Goal: Information Seeking & Learning: Learn about a topic

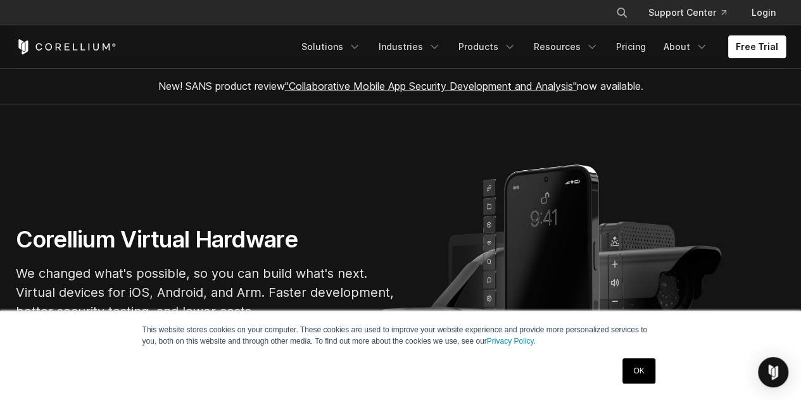
click at [744, 49] on link "Free Trial" at bounding box center [757, 46] width 58 height 23
click at [477, 55] on link "Products" at bounding box center [487, 46] width 73 height 23
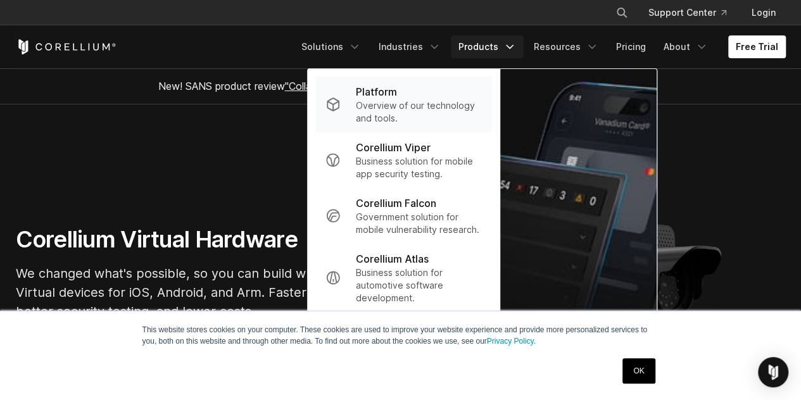
click at [443, 90] on div "Platform" at bounding box center [419, 91] width 126 height 15
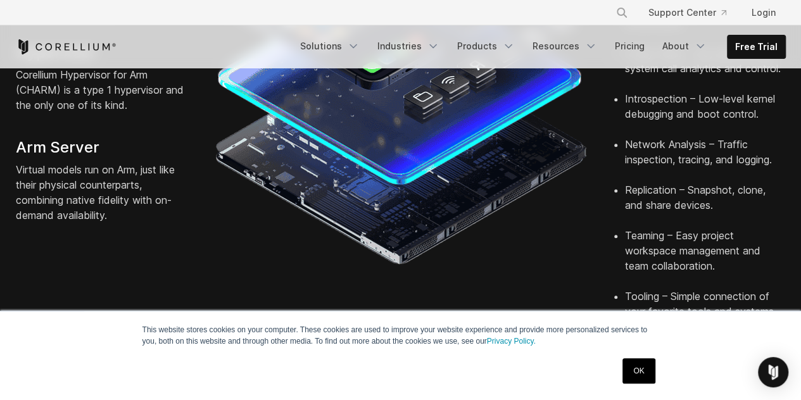
scroll to position [534, 0]
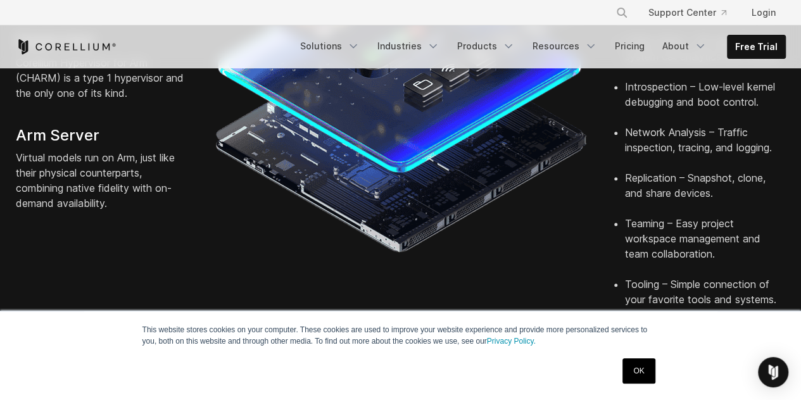
click at [632, 374] on link "OK" at bounding box center [638, 370] width 32 height 25
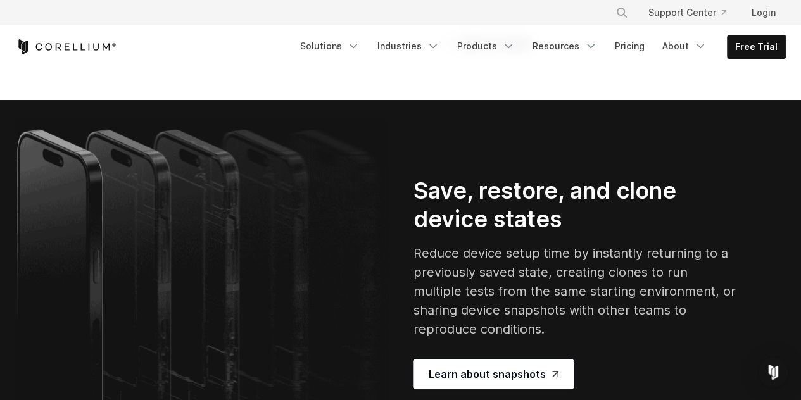
scroll to position [2332, 0]
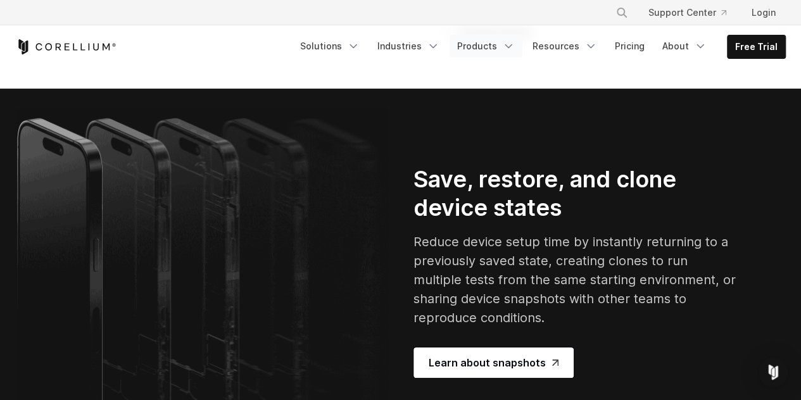
click at [501, 41] on link "Products" at bounding box center [485, 46] width 73 height 23
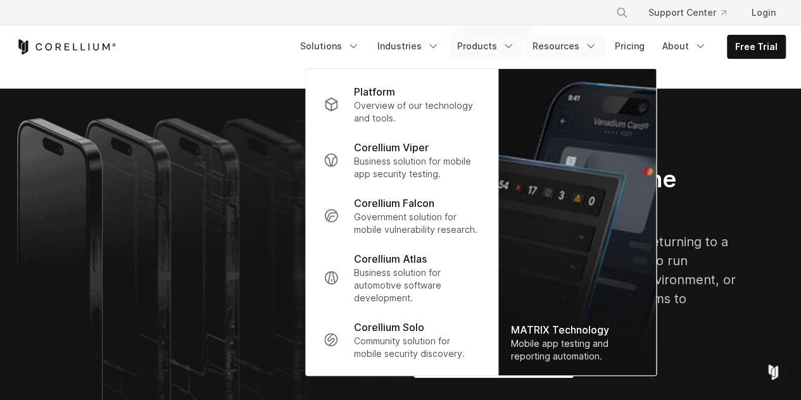
click at [553, 55] on link "Resources" at bounding box center [565, 46] width 80 height 23
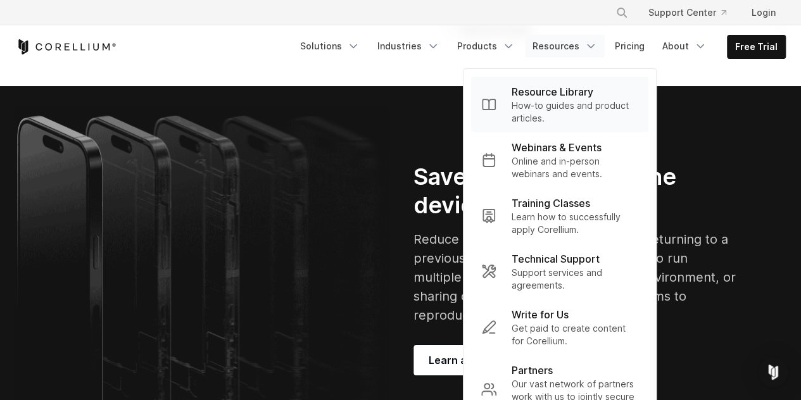
scroll to position [2335, 0]
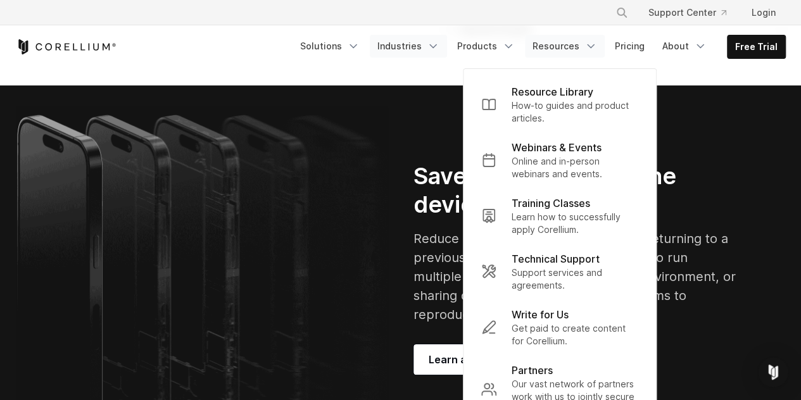
click at [398, 49] on link "Industries" at bounding box center [408, 46] width 77 height 23
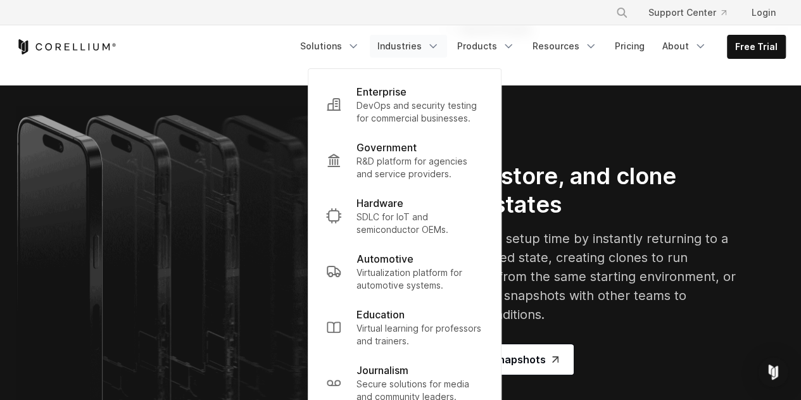
click at [398, 49] on link "Industries" at bounding box center [408, 46] width 77 height 23
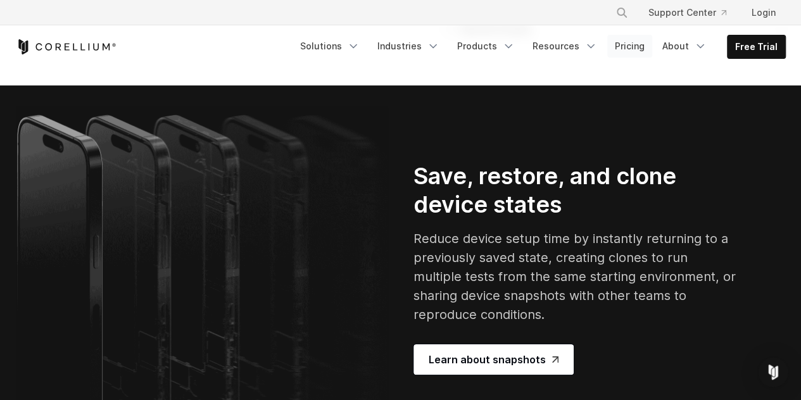
click at [647, 53] on link "Pricing" at bounding box center [629, 46] width 45 height 23
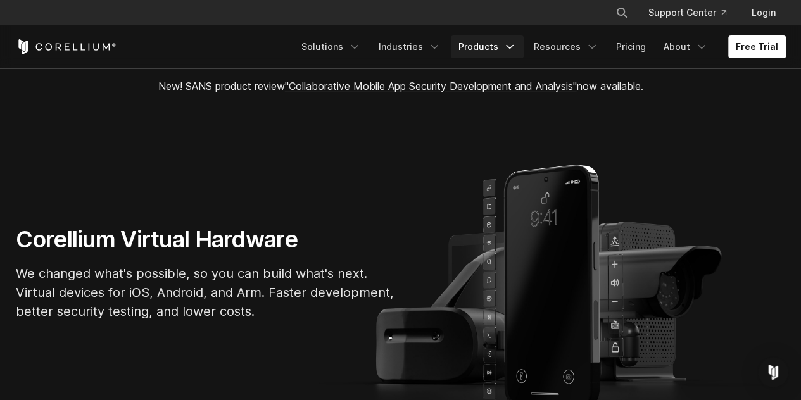
click at [516, 50] on icon "Navigation Menu" at bounding box center [509, 47] width 13 height 13
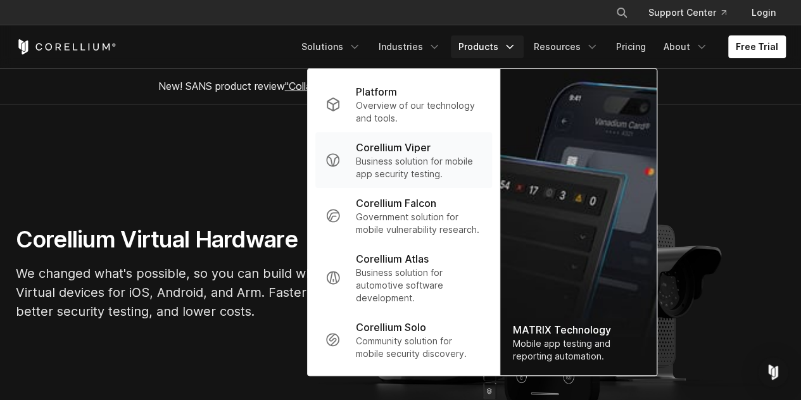
click at [466, 135] on link "Corellium Viper Business solution for mobile app security testing." at bounding box center [403, 160] width 177 height 56
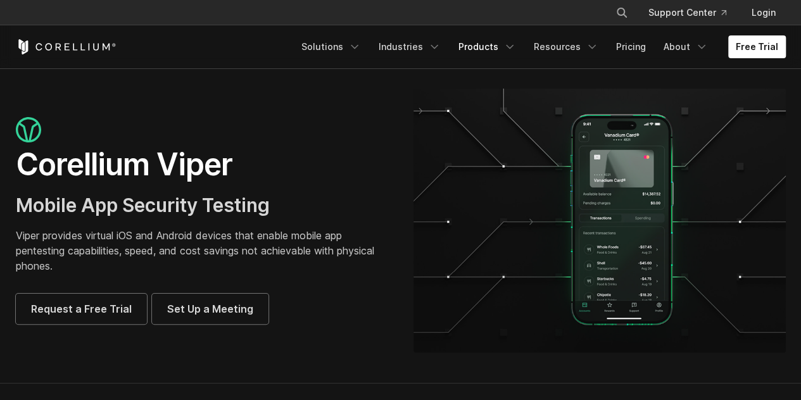
click at [497, 56] on link "Products" at bounding box center [487, 46] width 73 height 23
